Goal: Transaction & Acquisition: Book appointment/travel/reservation

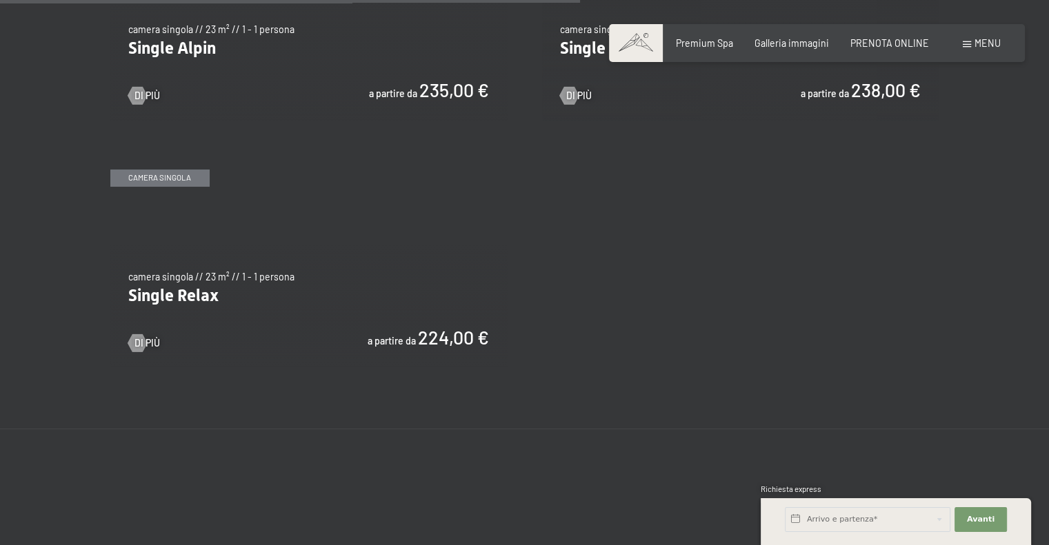
scroll to position [1930, 0]
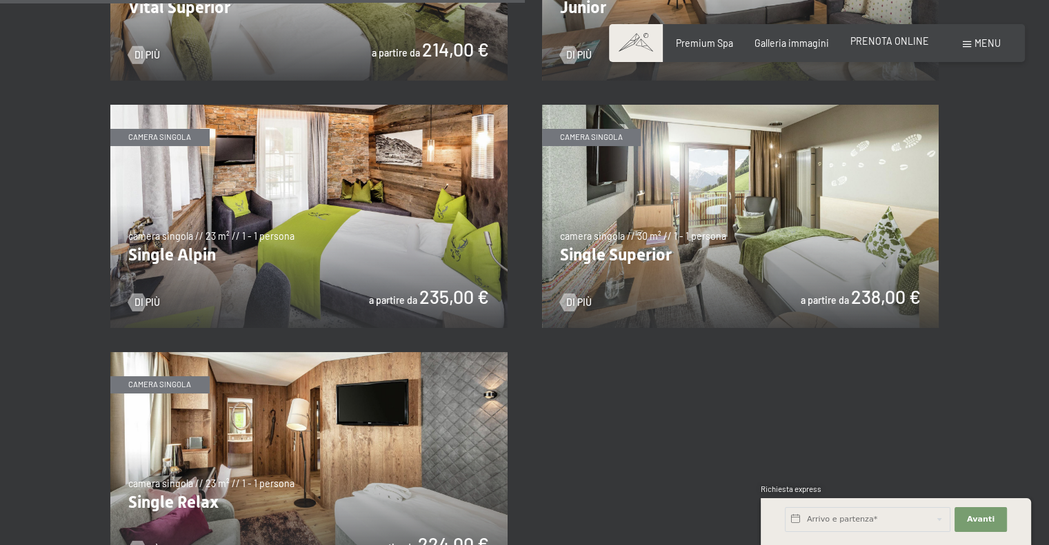
click at [879, 38] on span "PRENOTA ONLINE" at bounding box center [889, 41] width 79 height 12
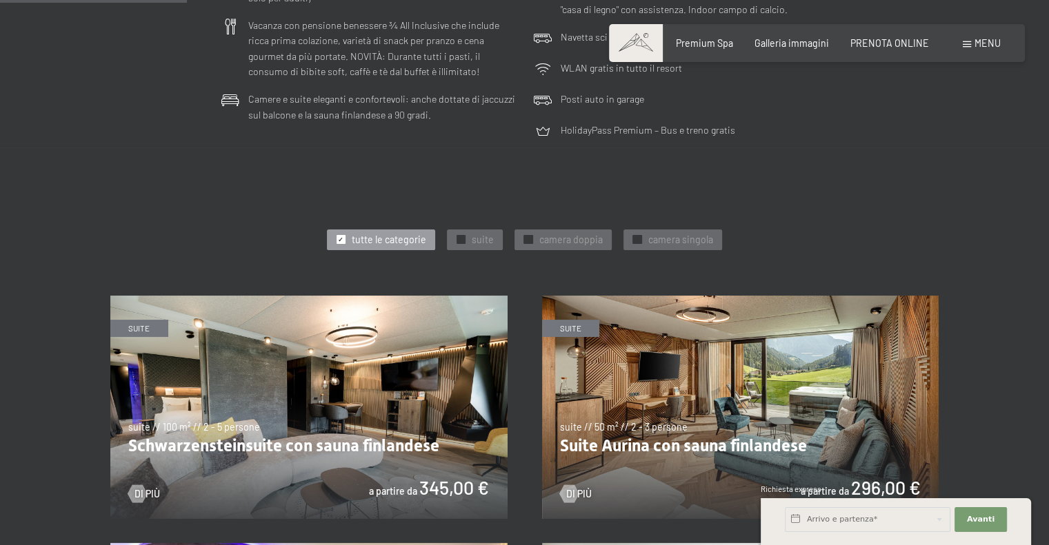
scroll to position [414, 0]
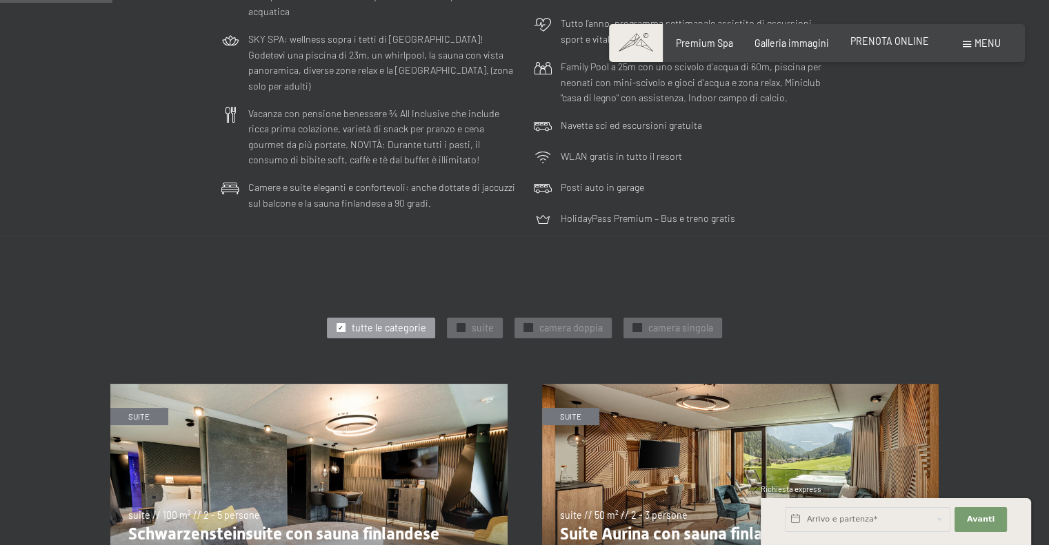
click at [874, 35] on span "PRENOTA ONLINE" at bounding box center [889, 41] width 79 height 12
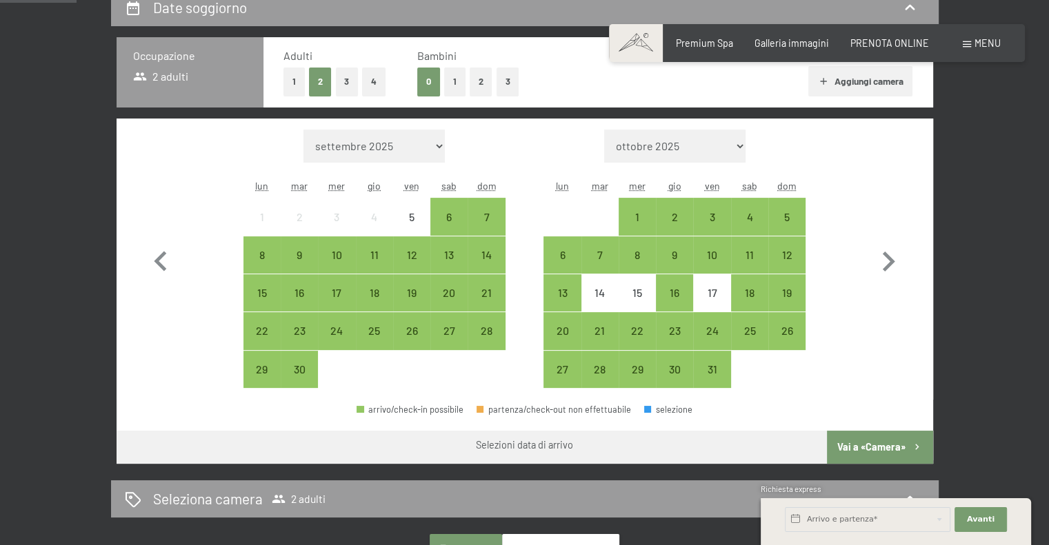
scroll to position [345, 0]
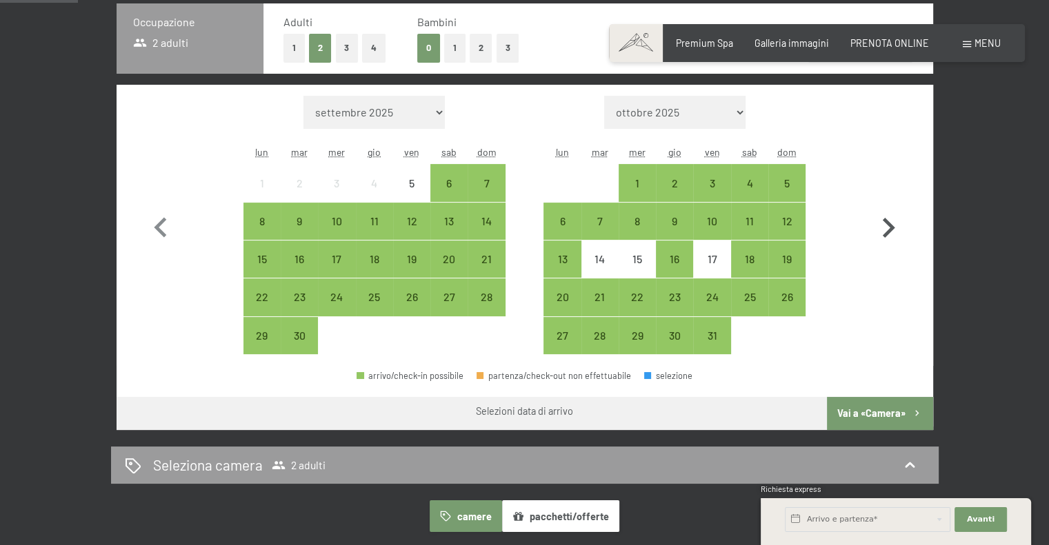
click at [880, 222] on icon "button" at bounding box center [888, 228] width 40 height 40
select select "2025-10-01"
select select "2025-11-01"
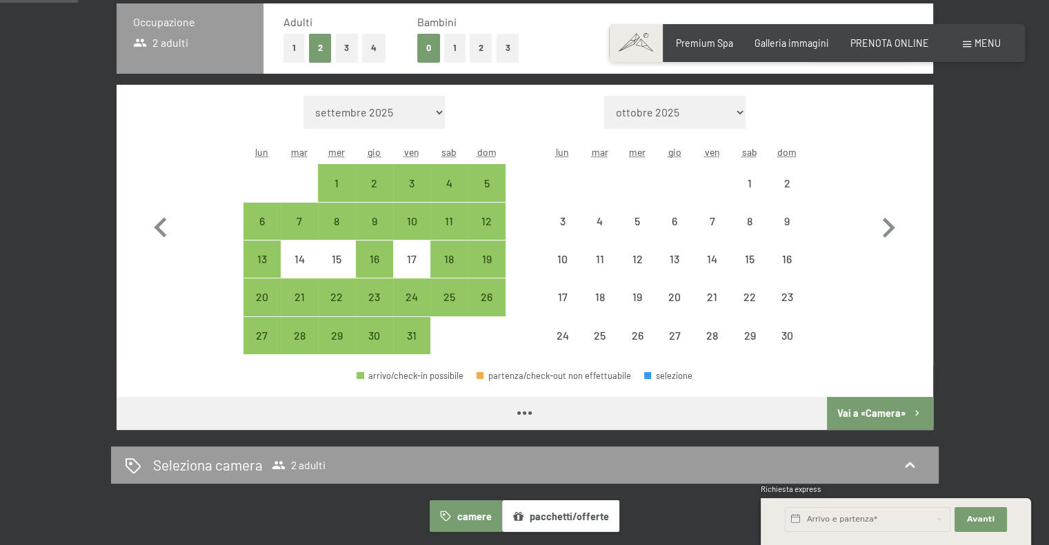
select select "2025-10-01"
select select "2025-11-01"
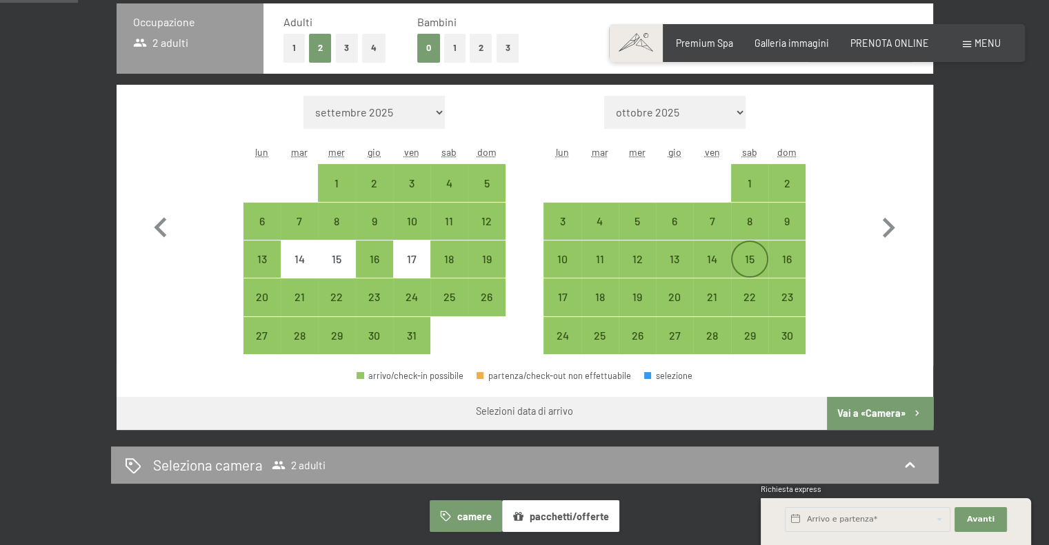
click at [745, 256] on div "15" at bounding box center [749, 271] width 34 height 34
select select "2025-10-01"
select select "2025-11-01"
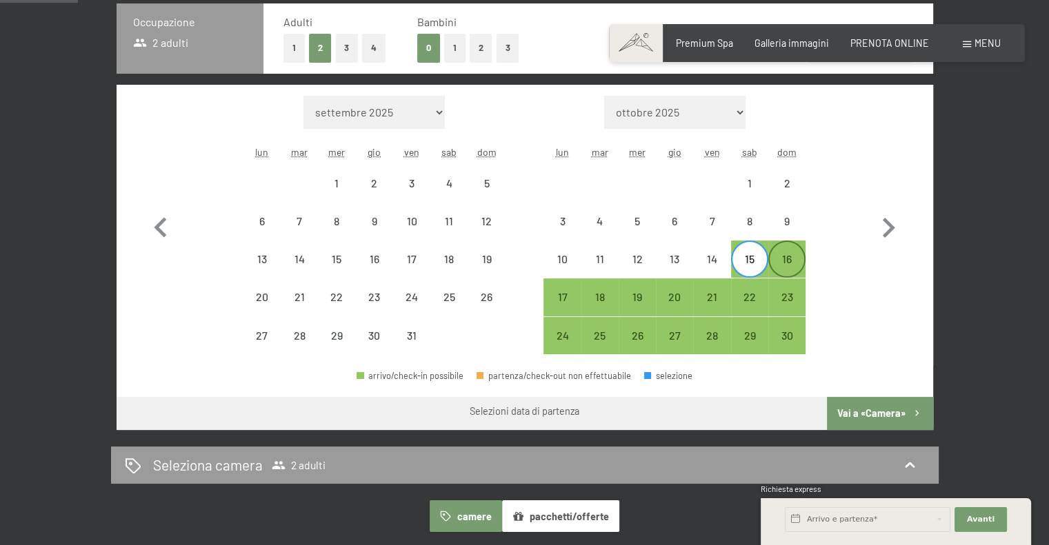
click at [778, 261] on div "16" at bounding box center [786, 271] width 34 height 34
select select "2025-10-01"
select select "2025-11-01"
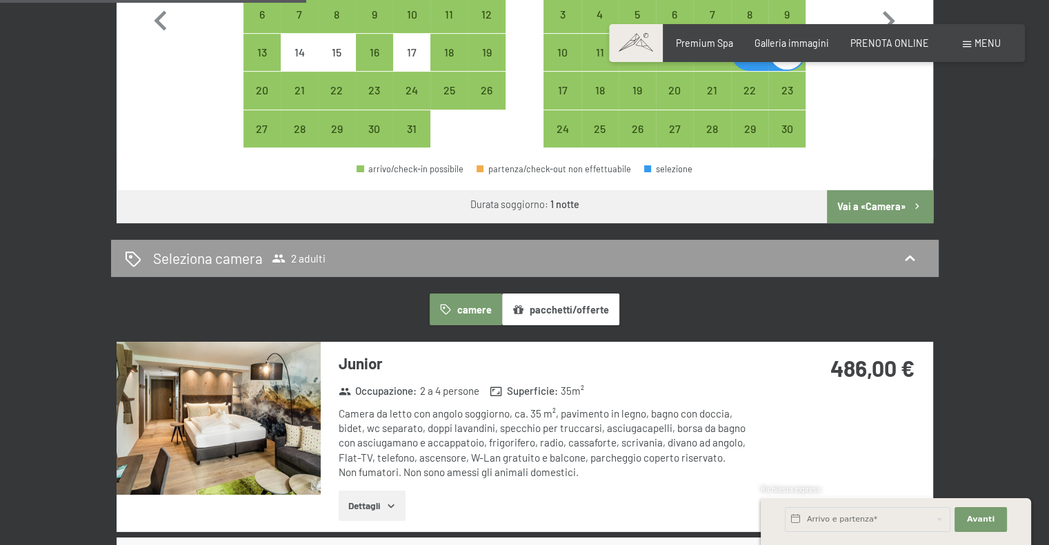
scroll to position [483, 0]
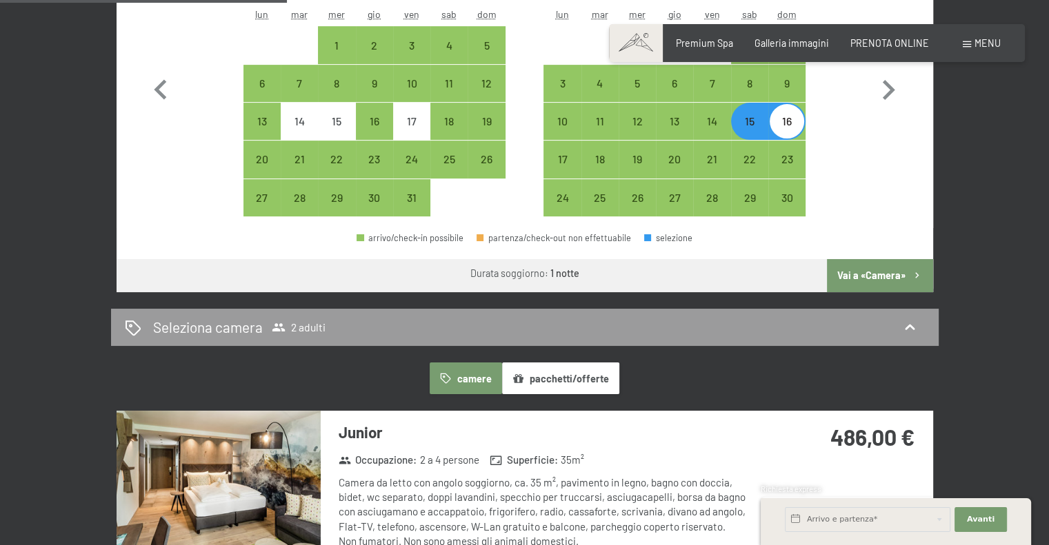
click at [876, 270] on button "Vai a «Camera»" at bounding box center [879, 275] width 105 height 33
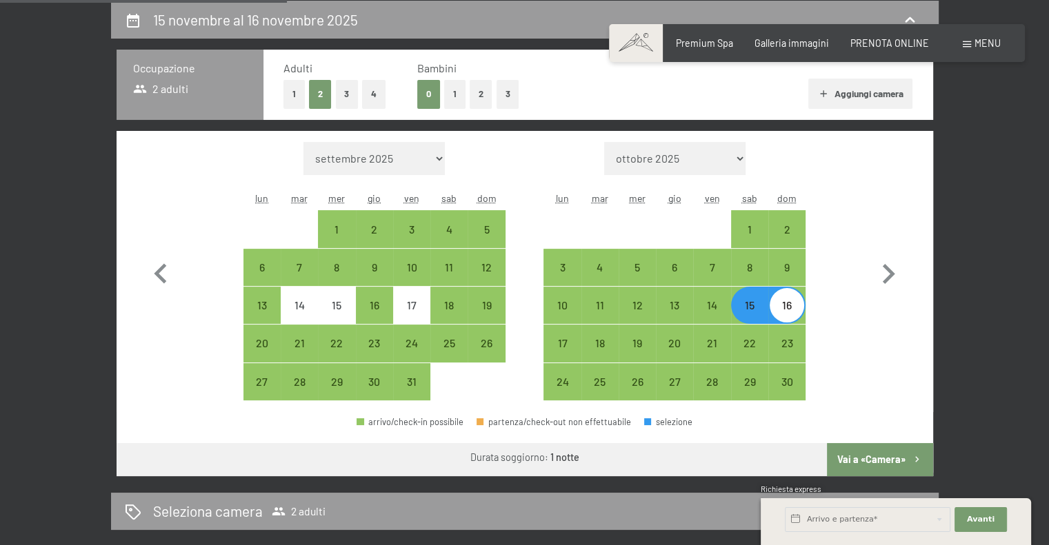
select select "2025-10-01"
select select "2025-11-01"
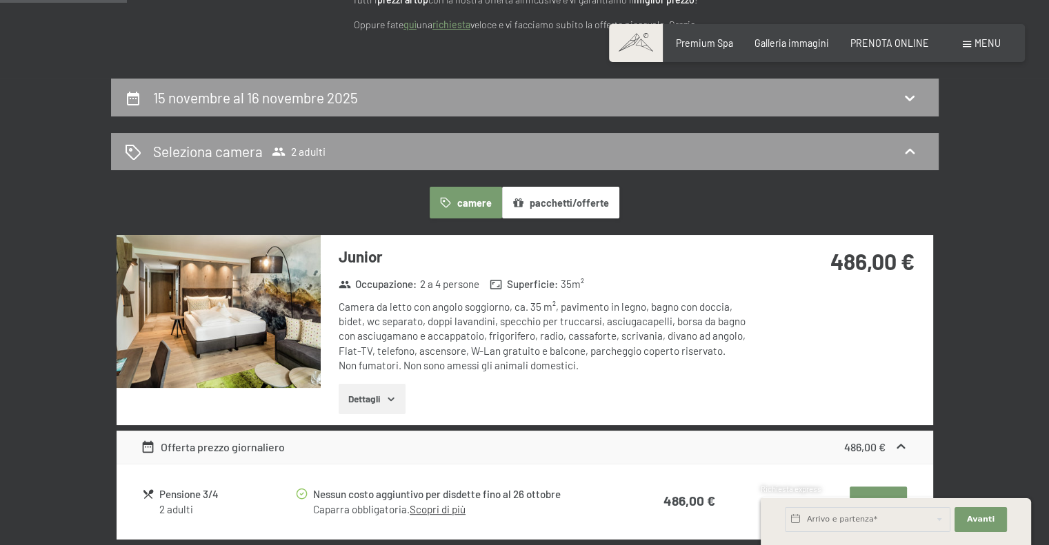
scroll to position [161, 0]
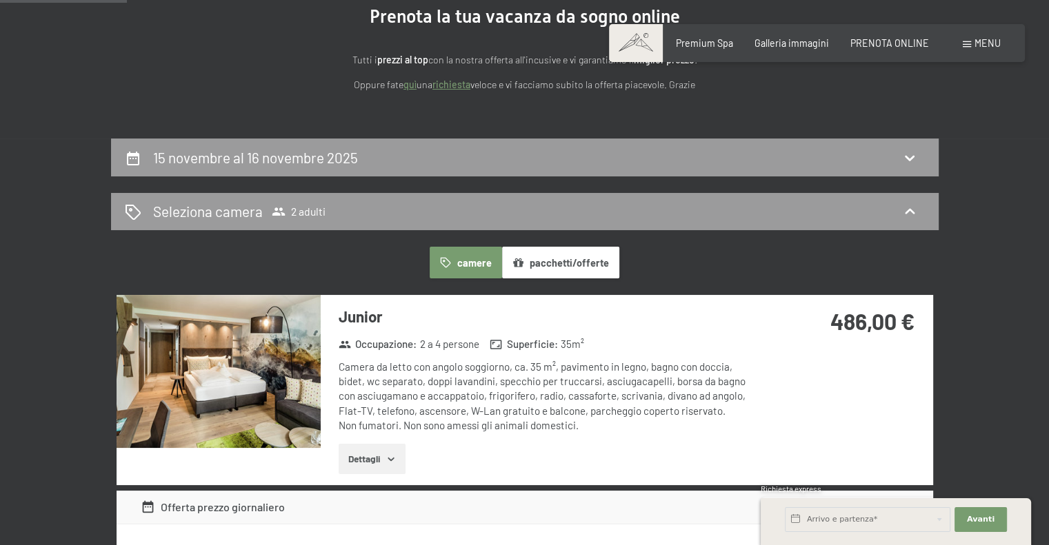
click at [176, 92] on div "Prenota la tua vacanza da sogno online Tutti i prezzi al top con la nostra offe…" at bounding box center [525, 49] width 698 height 87
click at [911, 212] on icon at bounding box center [910, 212] width 10 height 6
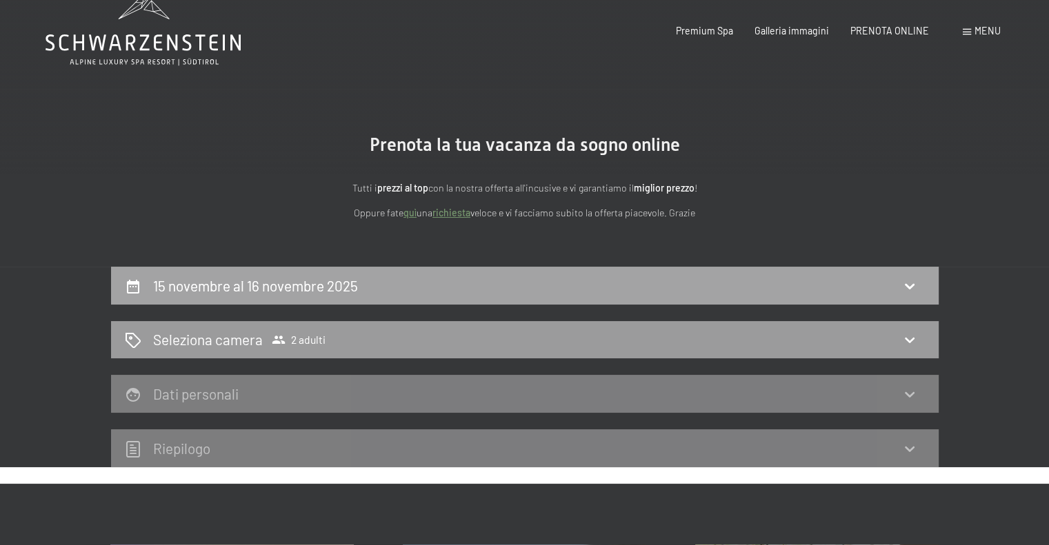
scroll to position [0, 0]
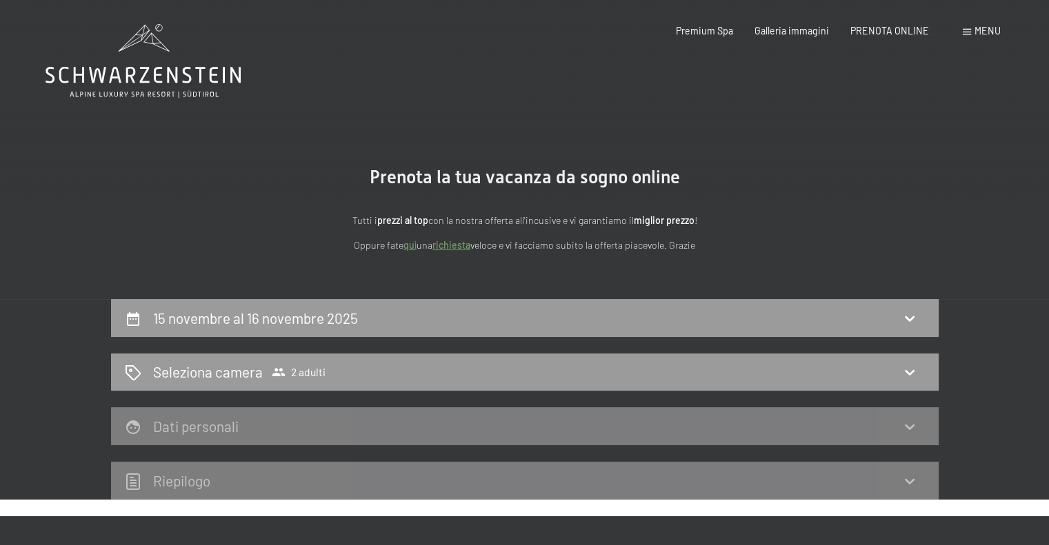
click at [902, 172] on section "Prenota la tua vacanza da sogno online Tutti i prezzi al top con la nostra offe…" at bounding box center [524, 210] width 1049 height 178
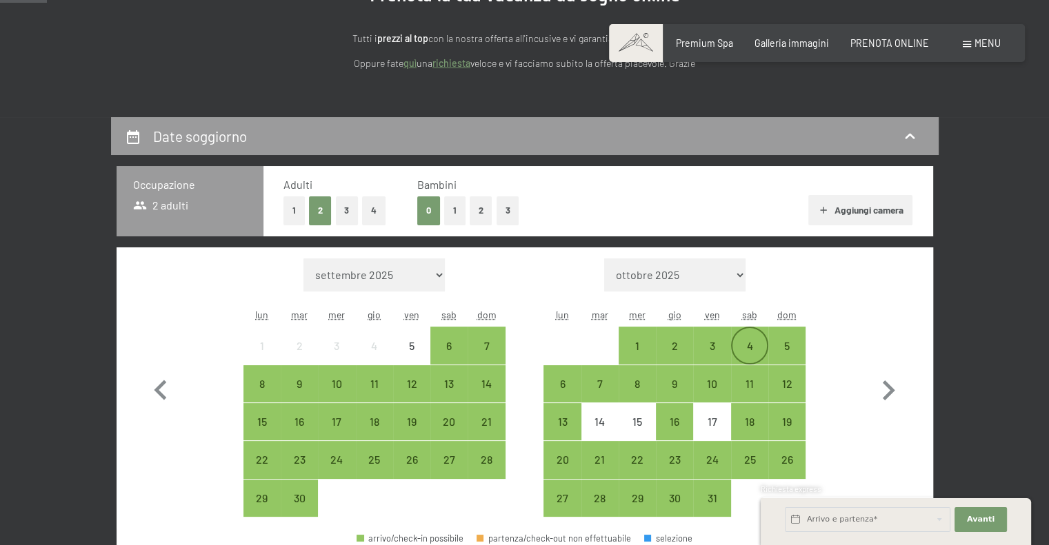
scroll to position [207, 0]
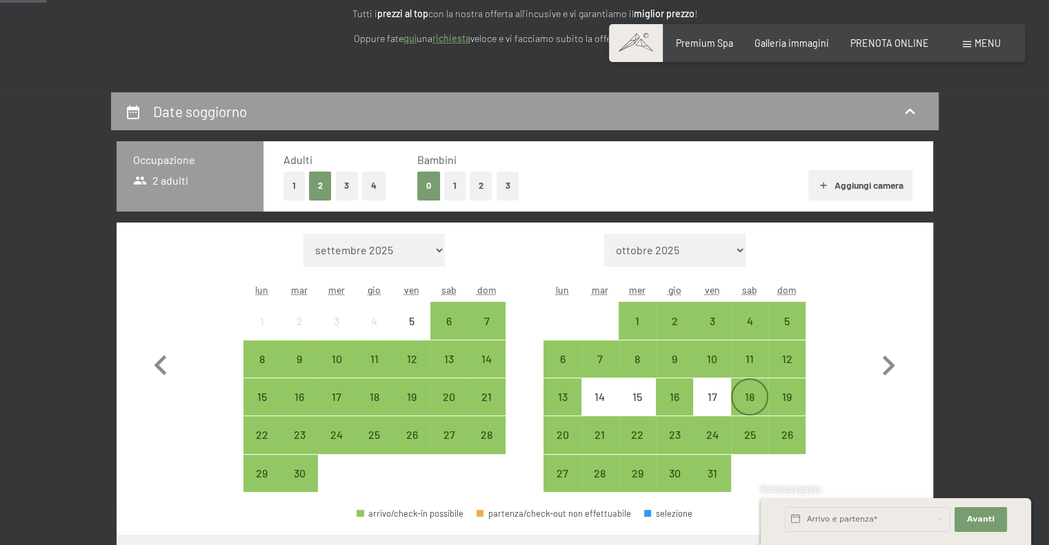
click at [754, 405] on div "18" at bounding box center [749, 409] width 34 height 34
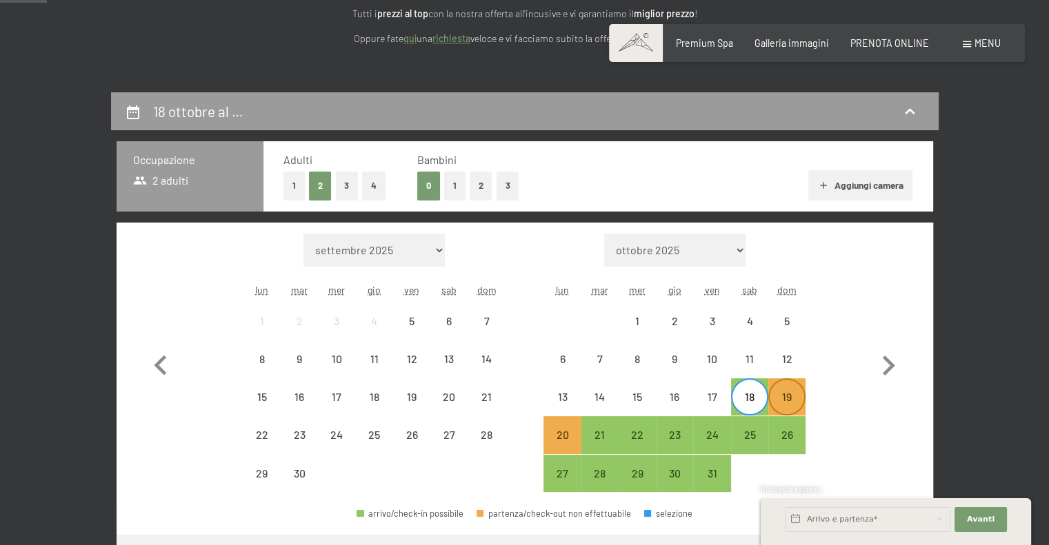
click at [789, 405] on div "19" at bounding box center [786, 409] width 34 height 34
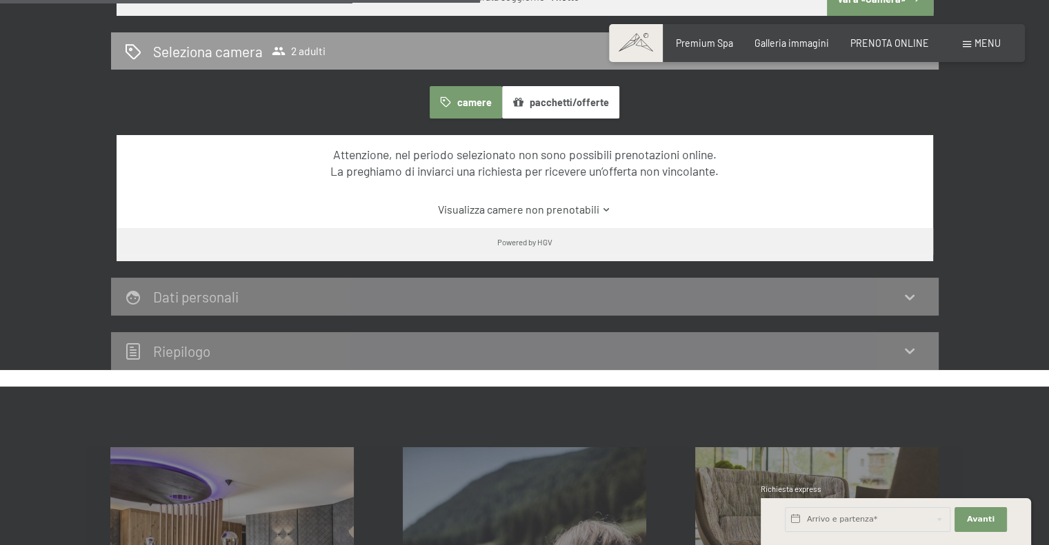
scroll to position [689, 0]
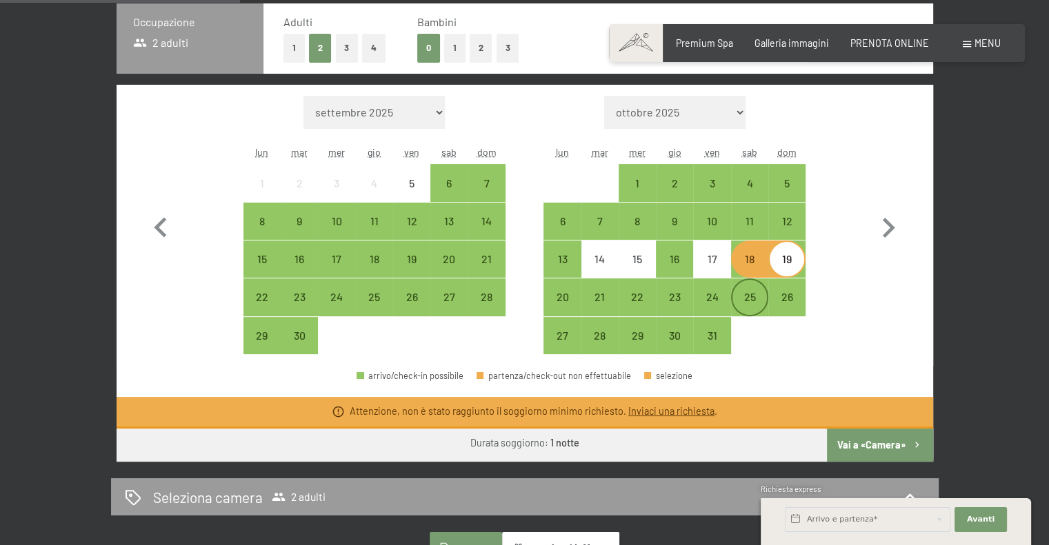
click at [749, 299] on div "25" at bounding box center [749, 309] width 34 height 34
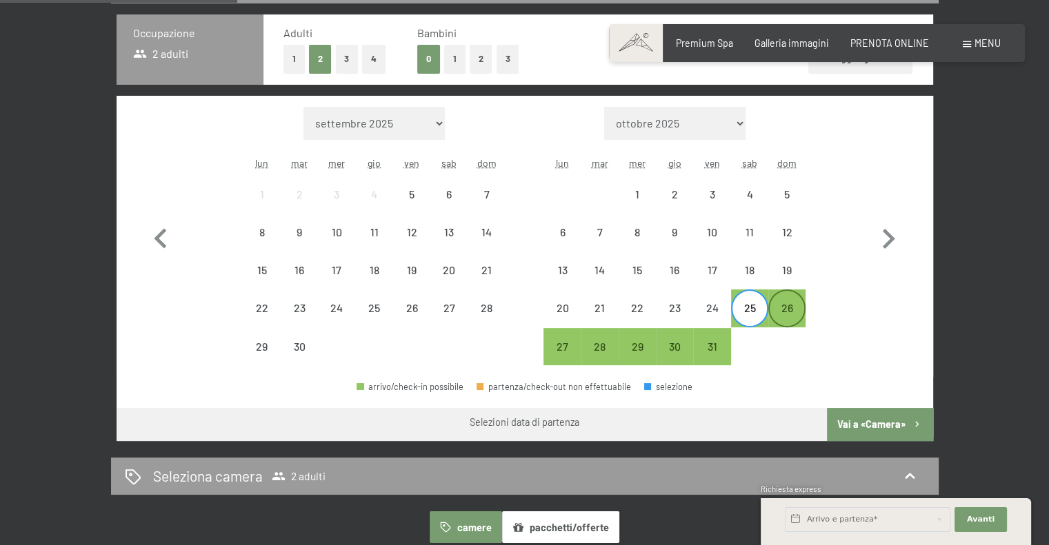
click at [778, 310] on div "26" at bounding box center [786, 320] width 34 height 34
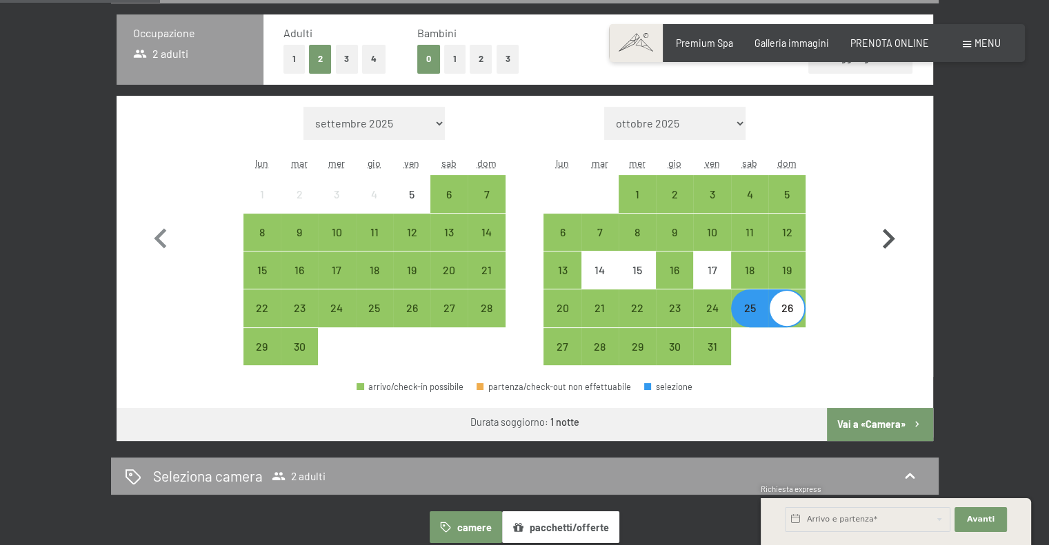
click at [894, 225] on icon "button" at bounding box center [888, 239] width 40 height 40
select select "2025-10-01"
select select "2025-11-01"
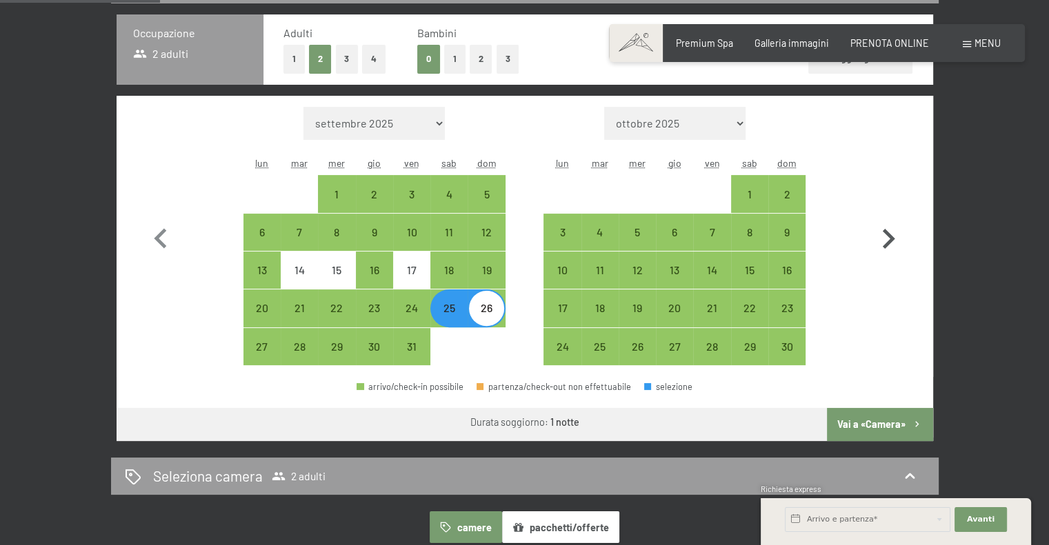
click at [888, 233] on icon "button" at bounding box center [888, 239] width 12 height 20
select select "2025-11-01"
select select "2025-12-01"
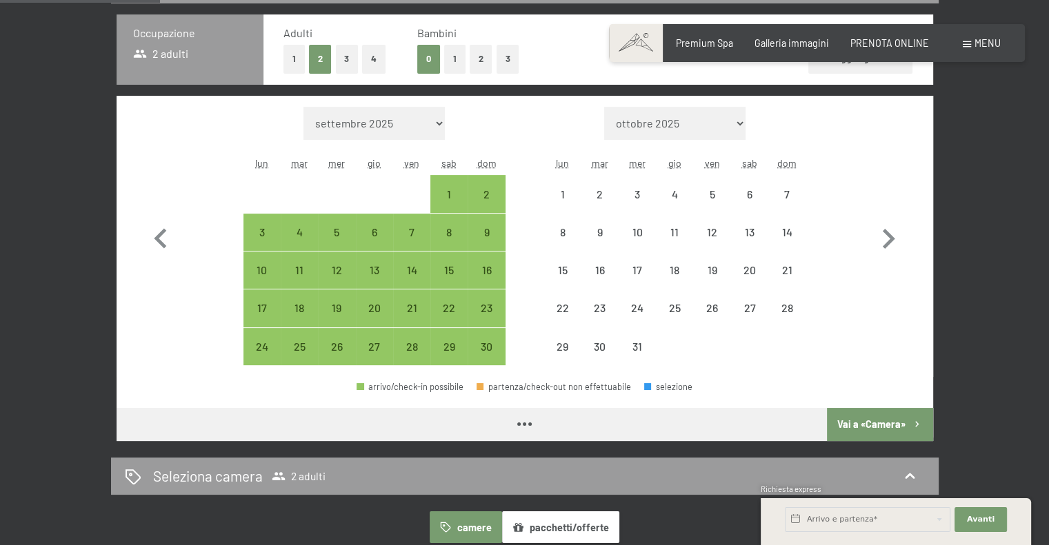
select select "2025-11-01"
select select "2025-12-01"
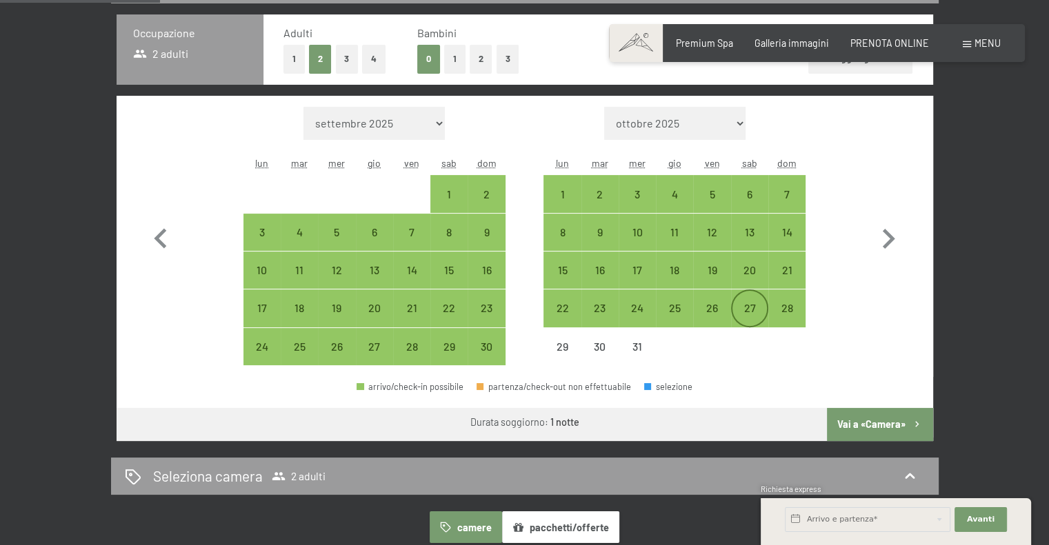
click at [753, 308] on div "27" at bounding box center [749, 320] width 34 height 34
select select "2025-11-01"
select select "2025-12-01"
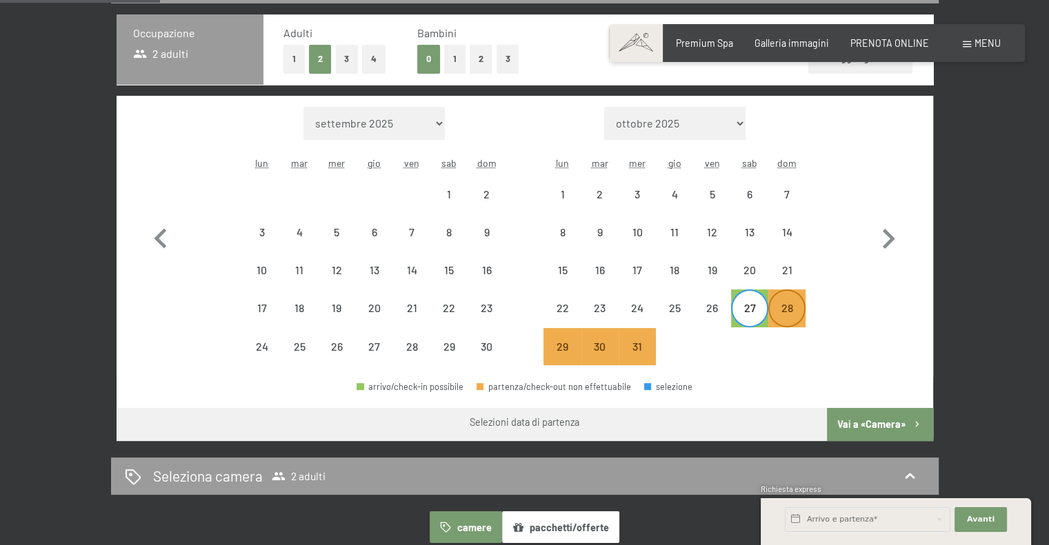
click at [783, 305] on div "28" at bounding box center [786, 320] width 34 height 34
select select "2025-11-01"
select select "2025-12-01"
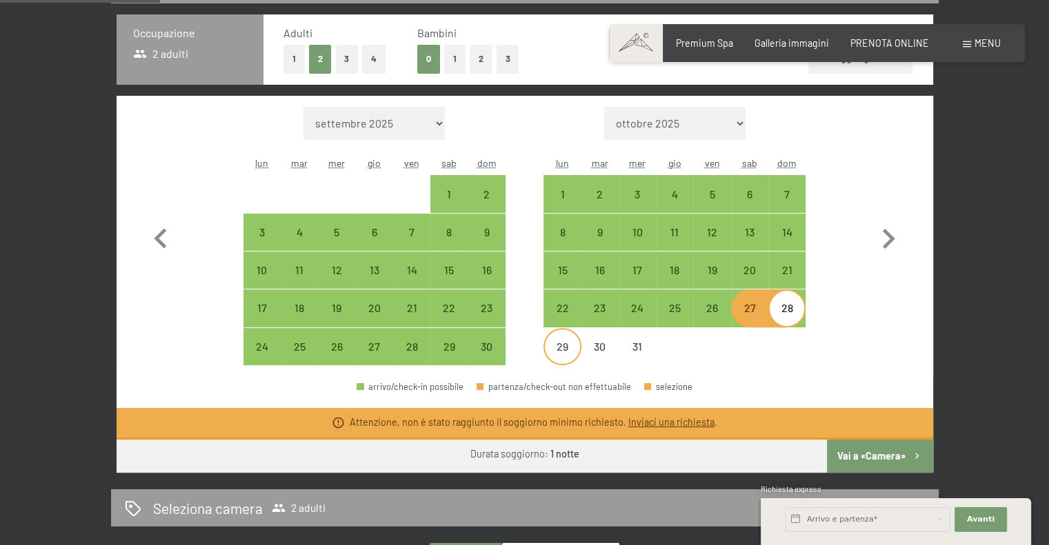
click at [552, 348] on div "29" at bounding box center [562, 358] width 34 height 34
select select "2025-11-01"
select select "2025-12-01"
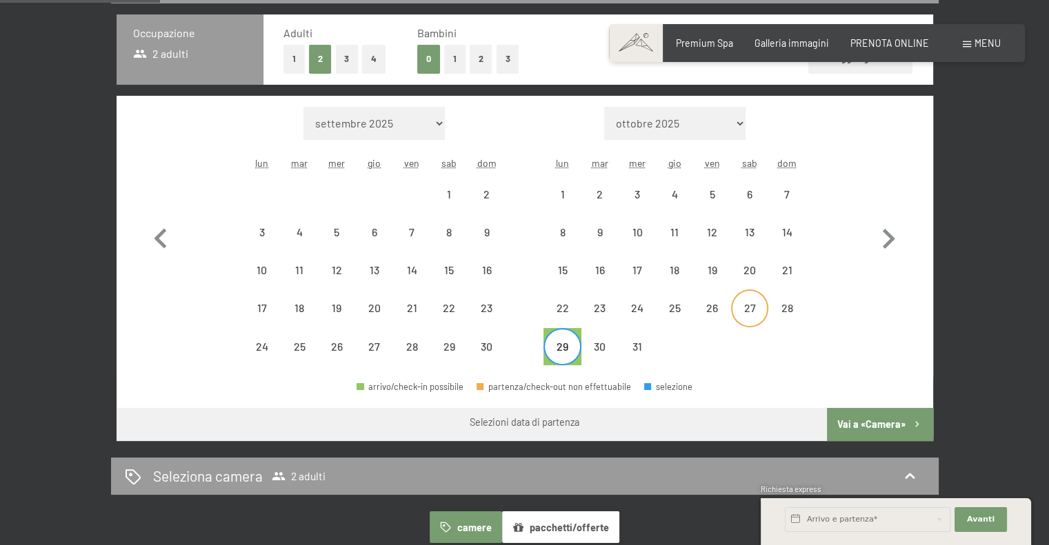
click at [739, 308] on div "27" at bounding box center [749, 320] width 34 height 34
select select "2025-11-01"
select select "2025-12-01"
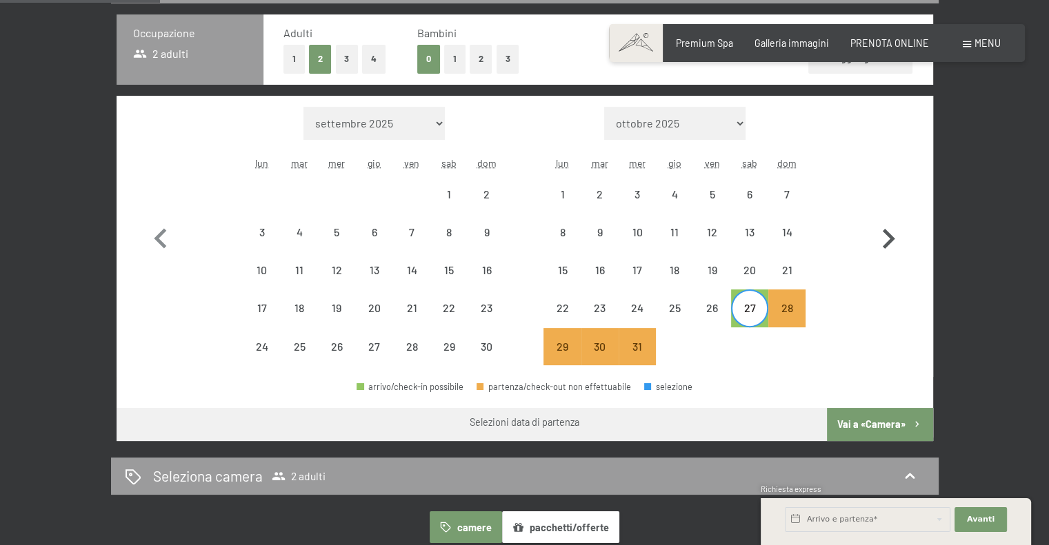
click at [886, 241] on icon "button" at bounding box center [888, 239] width 40 height 40
select select "2025-12-01"
select select "2026-01-01"
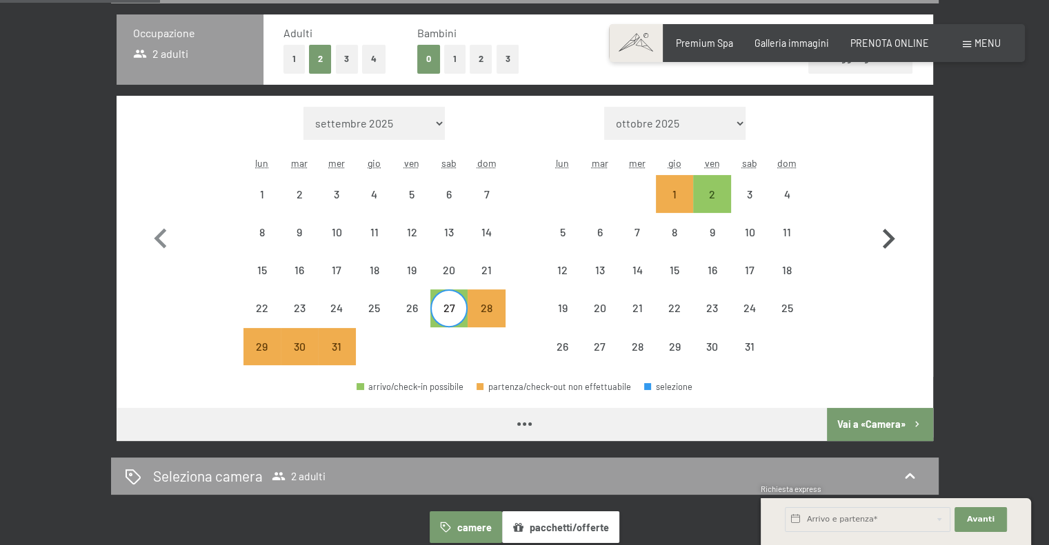
select select "2025-12-01"
select select "2026-01-01"
click at [444, 268] on div "20" at bounding box center [449, 282] width 34 height 34
select select "2025-12-01"
select select "2026-01-01"
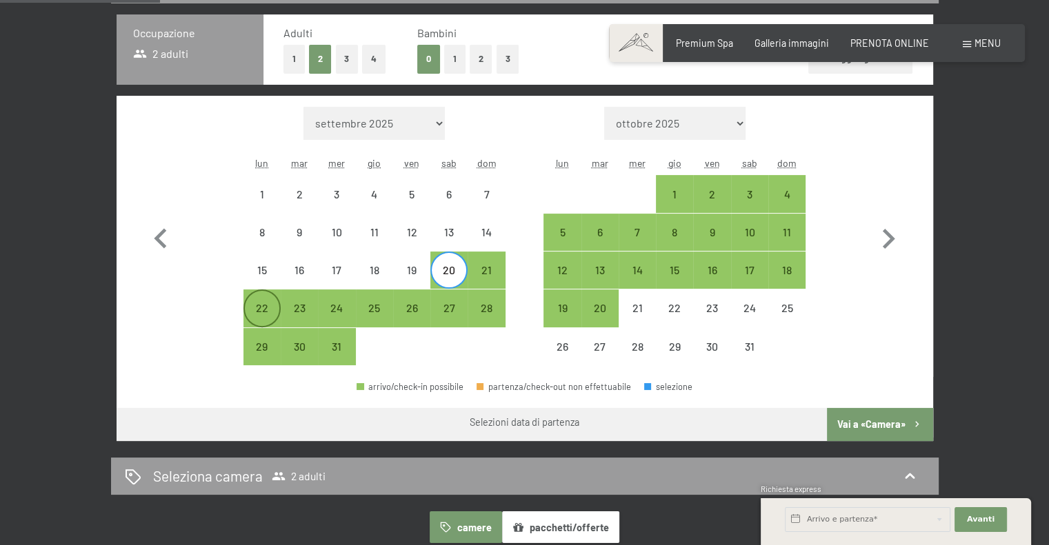
click at [254, 307] on div "22" at bounding box center [262, 320] width 34 height 34
select select "2025-12-01"
select select "2026-01-01"
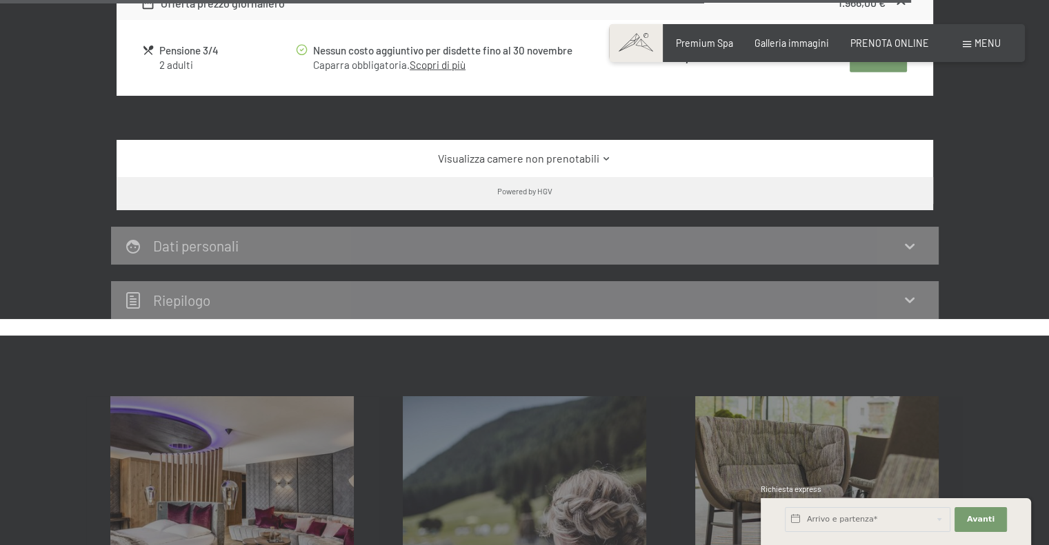
scroll to position [4126, 0]
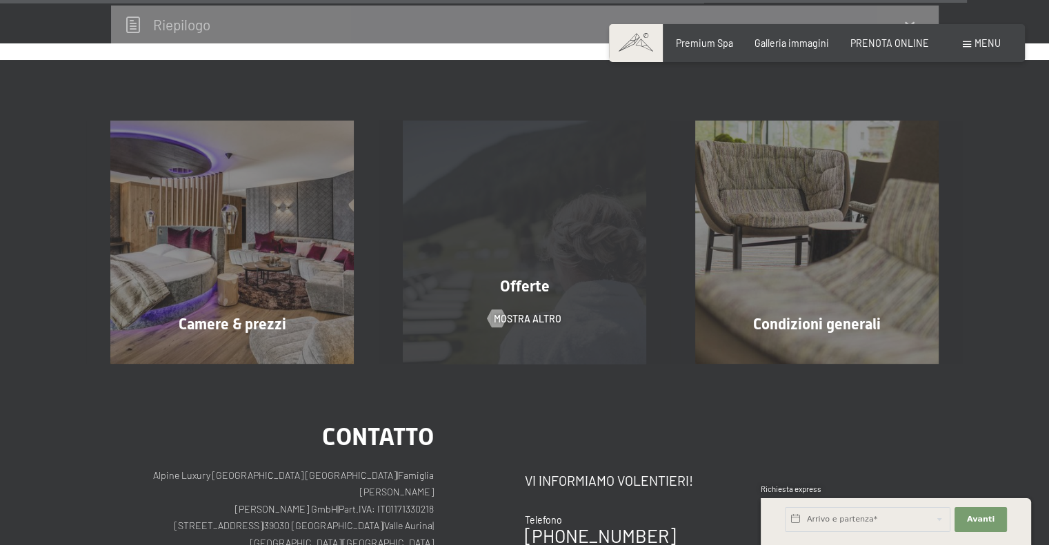
click at [533, 278] on span "Offerte" at bounding box center [525, 286] width 50 height 17
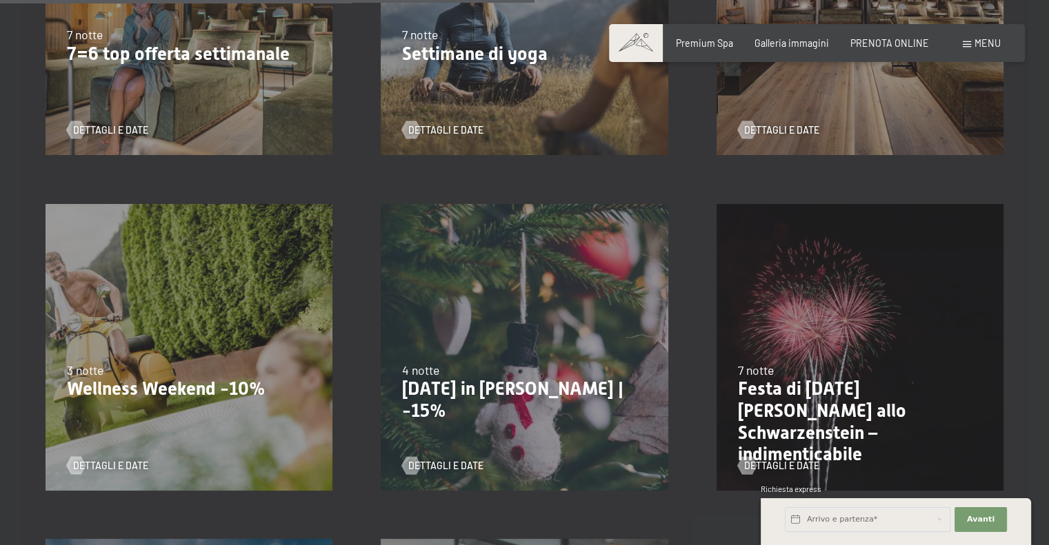
scroll to position [1241, 0]
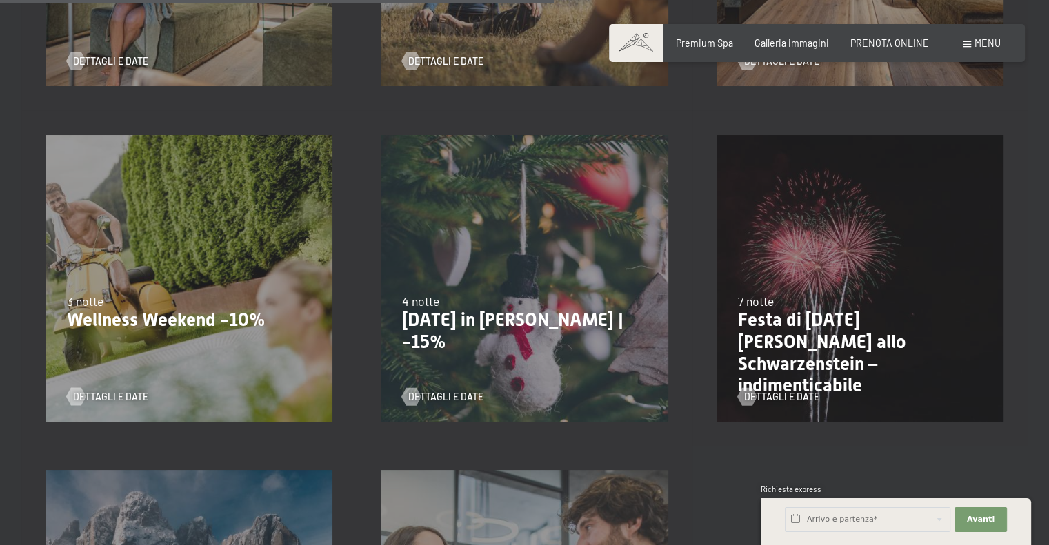
click at [465, 272] on div "22/12/2025-26/12/2025 4 notte Natale in montagna | -15% Dettagli e Date" at bounding box center [523, 277] width 335 height 335
click at [411, 390] on div at bounding box center [411, 396] width 10 height 18
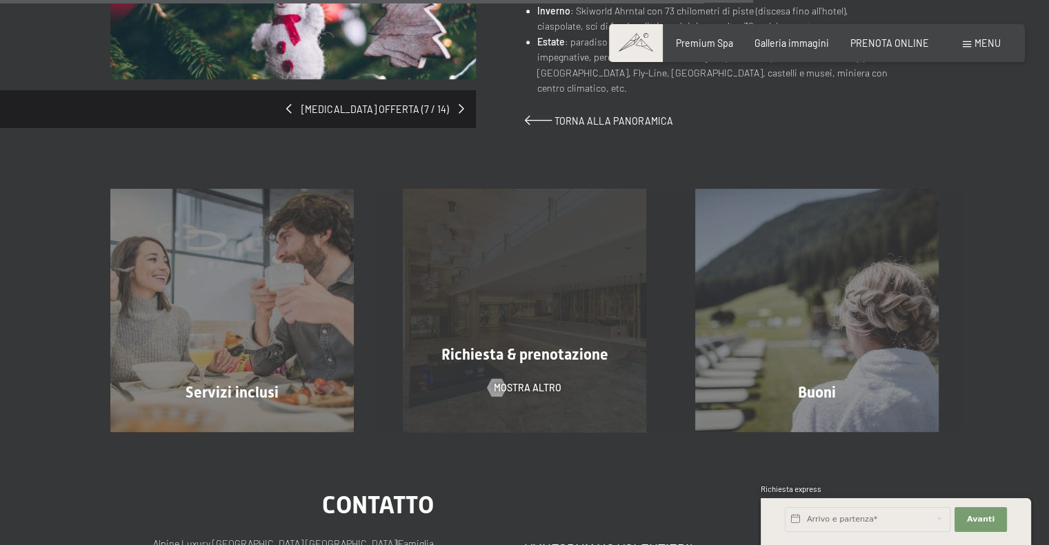
scroll to position [1056, 0]
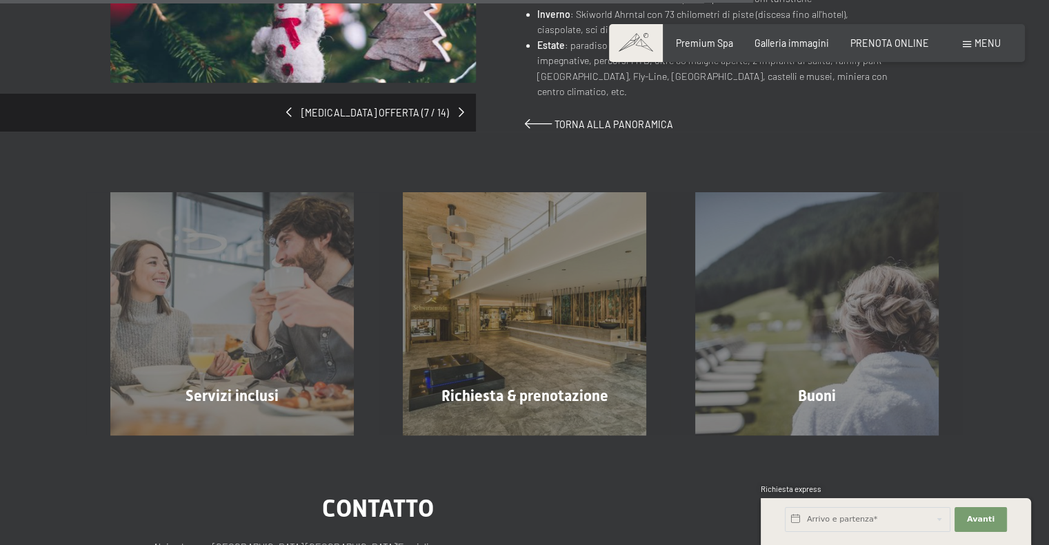
click at [780, 37] on div "Prenotazione Richiesta Premium Spa Galleria immagini PRENOTA ONLINE Menu DE IT …" at bounding box center [816, 44] width 367 height 14
click at [780, 37] on span "Galleria immagini" at bounding box center [791, 41] width 74 height 12
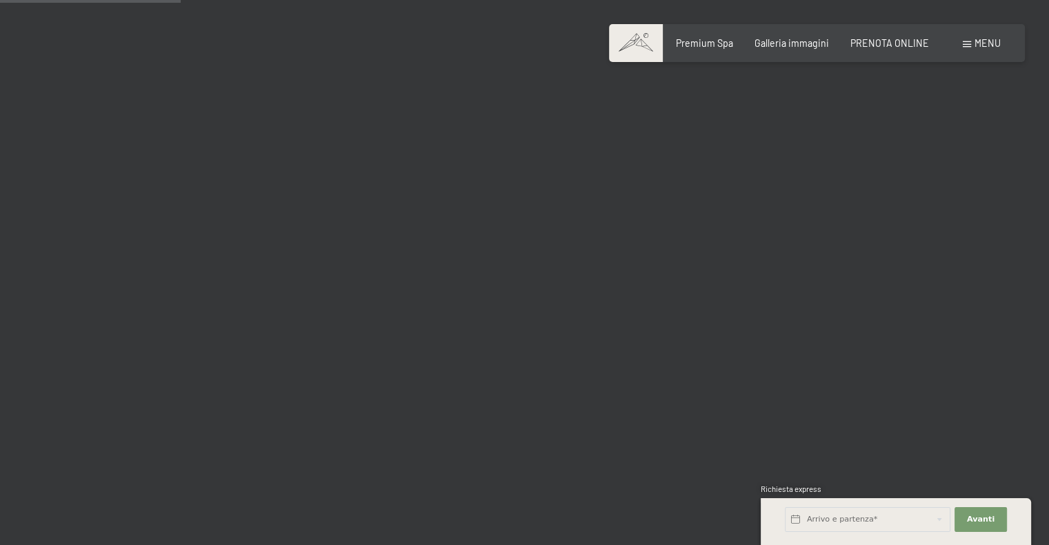
scroll to position [2551, 0]
